Goal: Complete application form

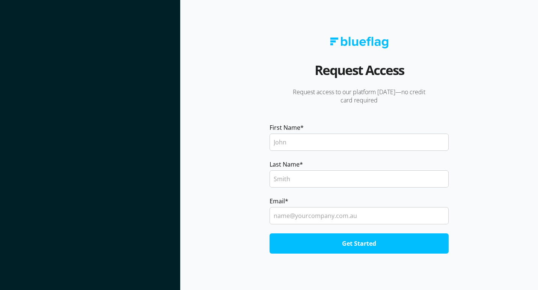
click at [319, 144] on input "First Name *" at bounding box center [359, 142] width 179 height 17
type input "Ben"
type input "[PERSON_NAME]"
type input "[EMAIL_ADDRESS][DOMAIN_NAME]"
click at [270, 234] on input "Get Started" at bounding box center [359, 244] width 179 height 20
